Goal: Task Accomplishment & Management: Manage account settings

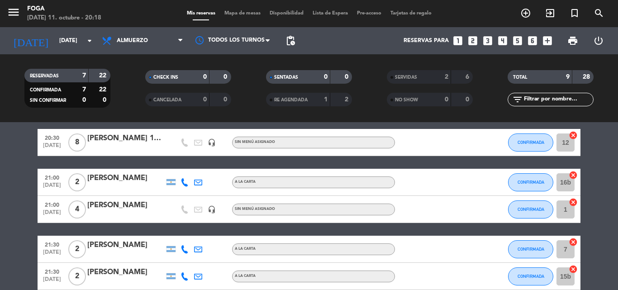
scroll to position [45, 0]
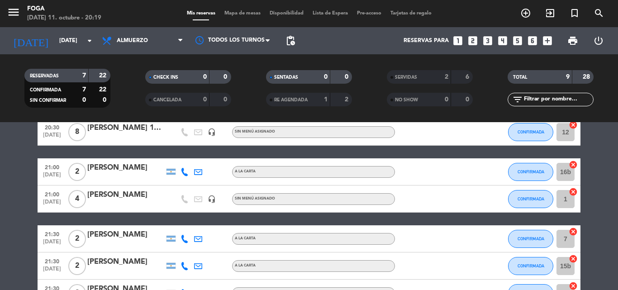
click at [211, 200] on icon "headset_mic" at bounding box center [212, 199] width 8 height 8
click at [146, 201] on div at bounding box center [125, 204] width 77 height 7
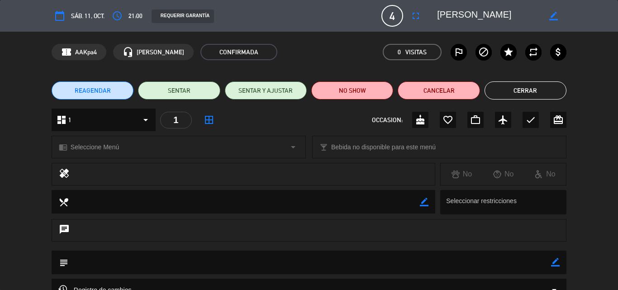
click at [398, 16] on span "4" at bounding box center [392, 16] width 22 height 22
click at [559, 14] on div "border_color" at bounding box center [553, 16] width 26 height 16
click at [548, 16] on div "border_color" at bounding box center [553, 16] width 26 height 16
click at [553, 16] on icon "border_color" at bounding box center [553, 16] width 9 height 9
click at [387, 9] on span "4" at bounding box center [392, 16] width 22 height 22
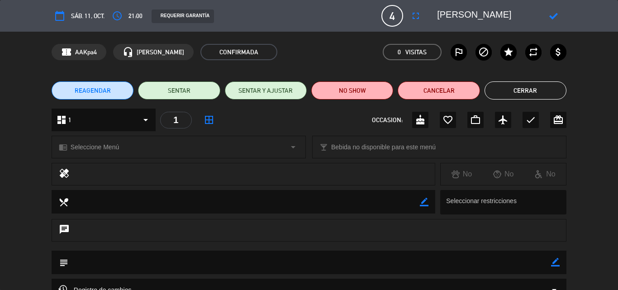
click at [394, 14] on span "4" at bounding box center [392, 16] width 22 height 22
click at [555, 87] on button "Cerrar" at bounding box center [525, 90] width 82 height 18
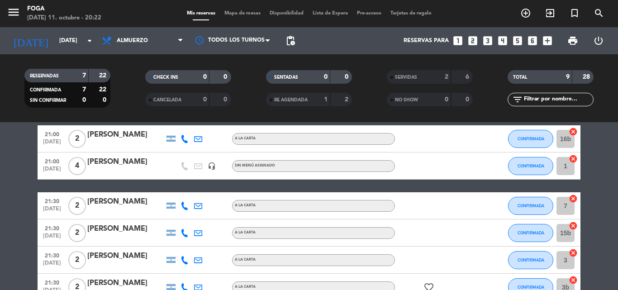
scroll to position [0, 0]
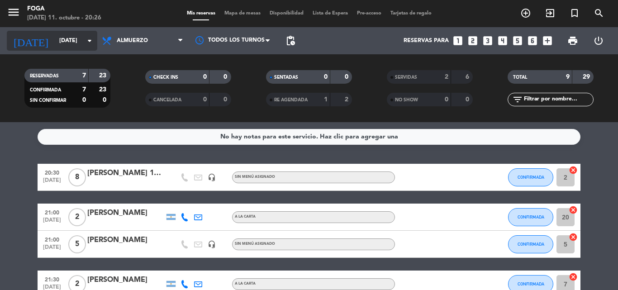
click at [70, 44] on input "[DATE]" at bounding box center [93, 40] width 76 height 15
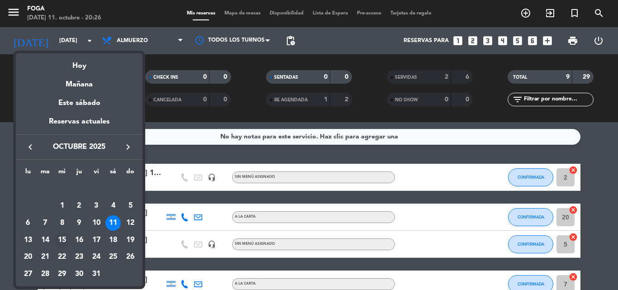
click at [70, 236] on td "15" at bounding box center [61, 239] width 17 height 17
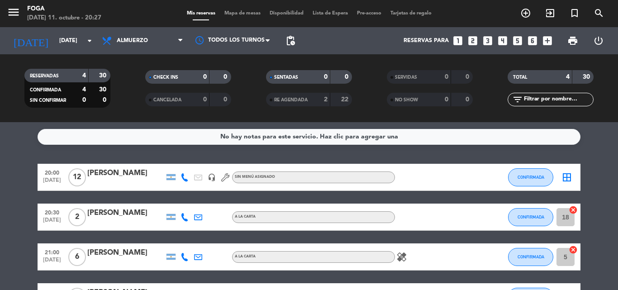
scroll to position [45, 0]
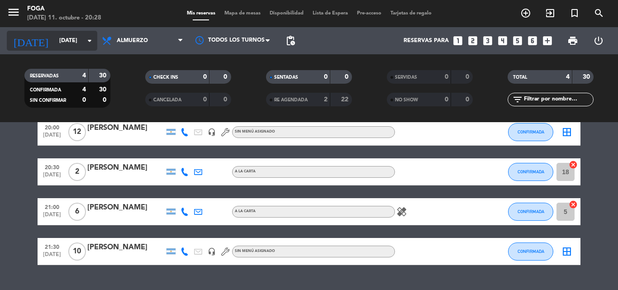
click at [69, 45] on input "[DATE]" at bounding box center [93, 40] width 76 height 15
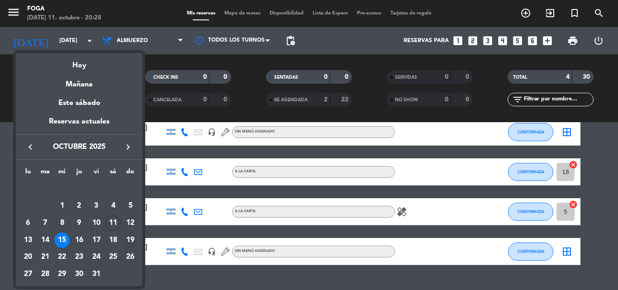
click at [130, 238] on div "19" at bounding box center [130, 239] width 15 height 15
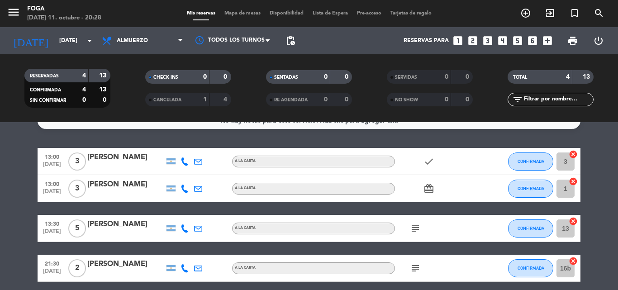
scroll to position [0, 0]
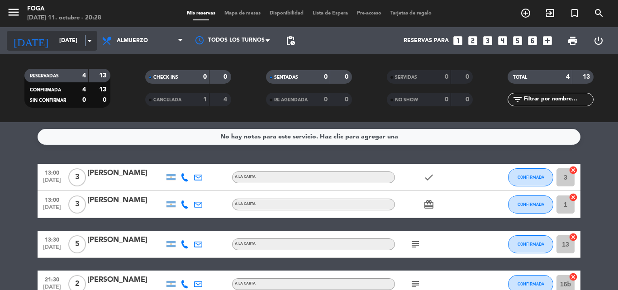
click at [85, 38] on icon "arrow_drop_down" at bounding box center [89, 40] width 11 height 11
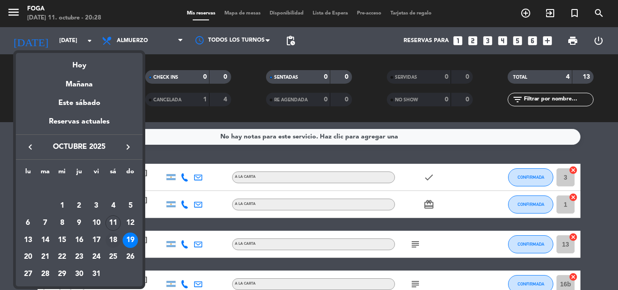
click at [110, 239] on div "18" at bounding box center [112, 239] width 15 height 15
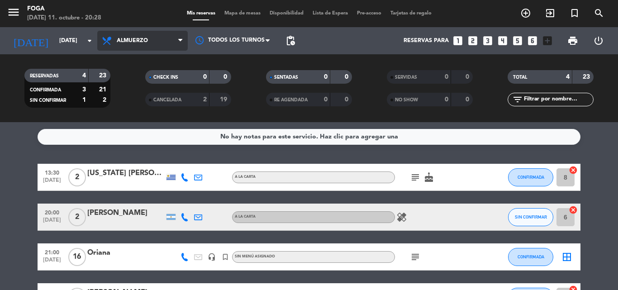
click at [98, 36] on span "Almuerzo" at bounding box center [142, 41] width 90 height 20
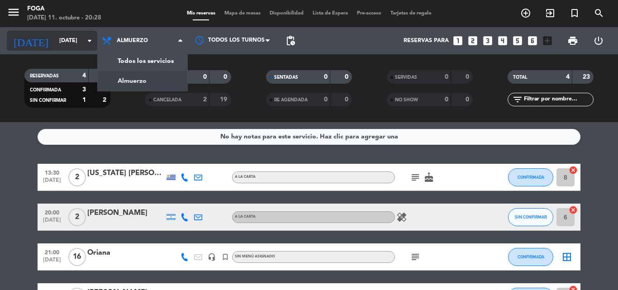
click at [92, 38] on icon "arrow_drop_down" at bounding box center [89, 40] width 11 height 11
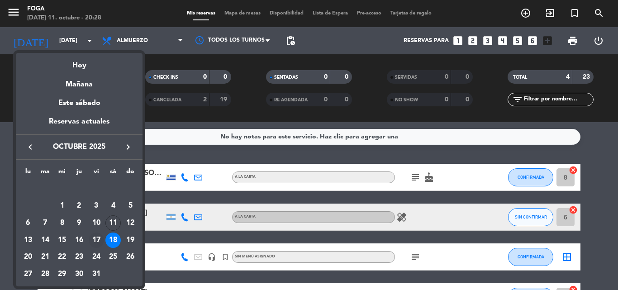
click at [99, 237] on div "17" at bounding box center [96, 239] width 15 height 15
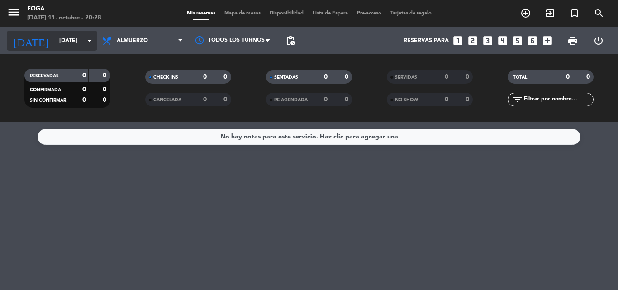
click at [66, 36] on input "[DATE]" at bounding box center [93, 40] width 76 height 15
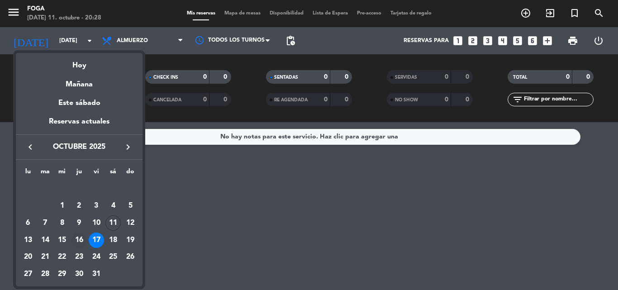
click at [75, 240] on div "16" at bounding box center [78, 239] width 15 height 15
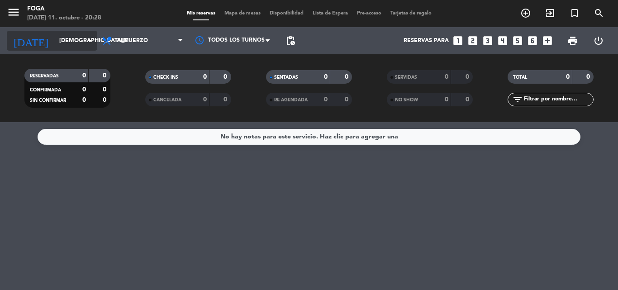
click at [80, 46] on input "[DEMOGRAPHIC_DATA][DATE]" at bounding box center [93, 40] width 76 height 15
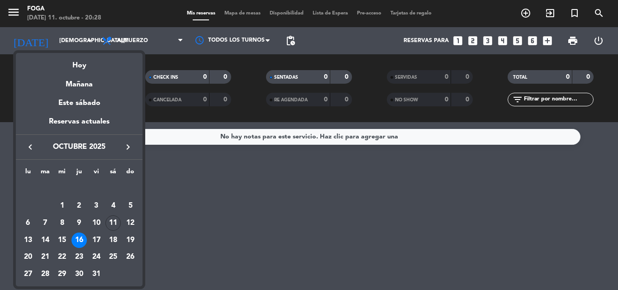
click at [44, 241] on div "14" at bounding box center [45, 239] width 15 height 15
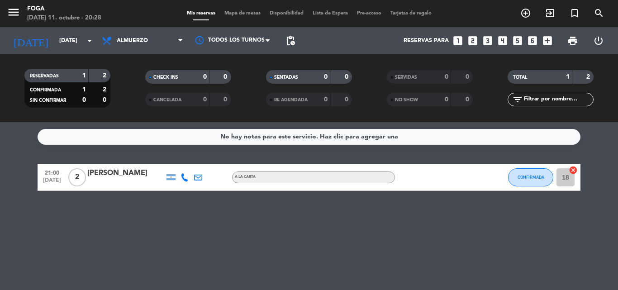
click at [76, 28] on div "[DATE] [DATE] arrow_drop_down" at bounding box center [52, 40] width 90 height 27
click at [72, 57] on div "RESERVADAS 1 2 CONFIRMADA 1 2 SIN CONFIRMAR 0 0 CHECK INS 0 0 CANCELADA 0 0 SEN…" at bounding box center [309, 88] width 618 height 68
click at [73, 40] on input "[DATE]" at bounding box center [93, 40] width 76 height 15
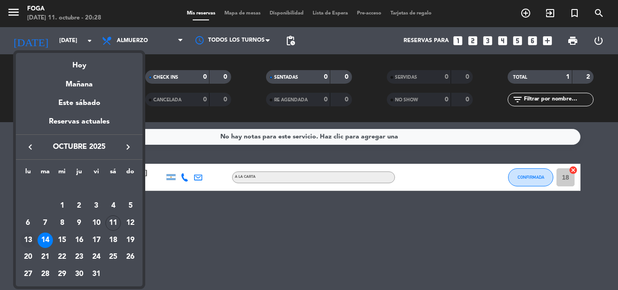
click at [25, 241] on div "13" at bounding box center [27, 239] width 15 height 15
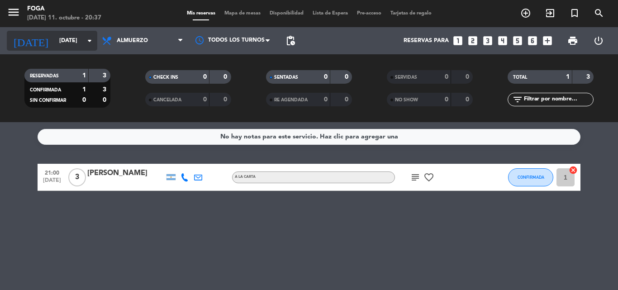
click at [84, 47] on input "[DATE]" at bounding box center [93, 40] width 76 height 15
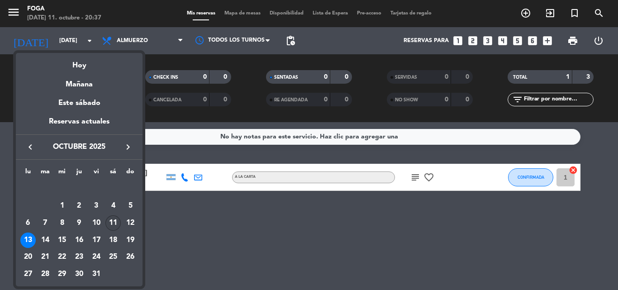
click at [113, 226] on div "11" at bounding box center [112, 222] width 15 height 15
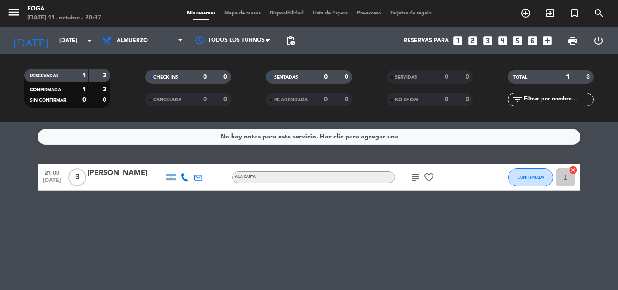
type input "[DATE]"
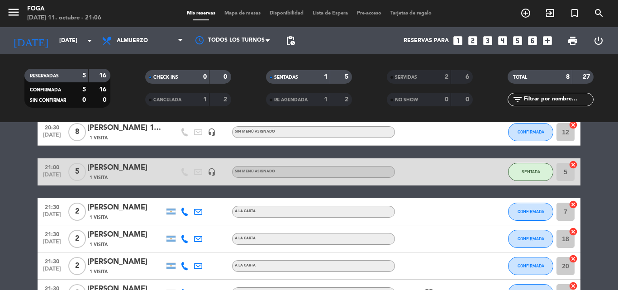
scroll to position [10, 0]
